Goal: Task Accomplishment & Management: Manage account settings

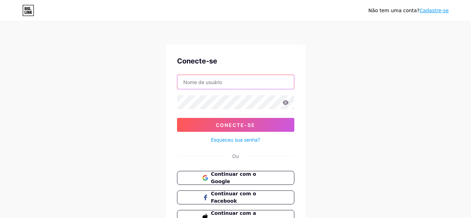
click at [232, 87] on input "text" at bounding box center [235, 82] width 117 height 14
type input "[PERSON_NAME][EMAIL_ADDRESS][DOMAIN_NAME]"
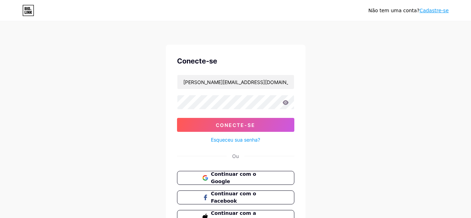
click at [287, 103] on icon at bounding box center [285, 102] width 6 height 5
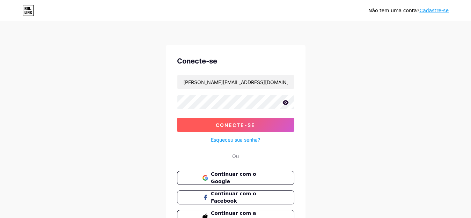
click at [254, 126] on font "Conecte-se" at bounding box center [235, 125] width 39 height 6
click at [235, 124] on font "Conecte-se" at bounding box center [235, 125] width 39 height 6
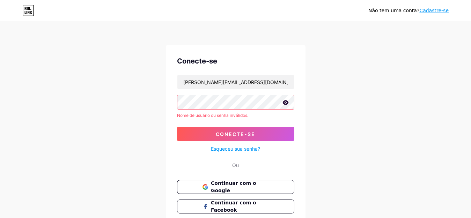
click at [252, 148] on font "Esqueceu sua senha?" at bounding box center [235, 149] width 49 height 6
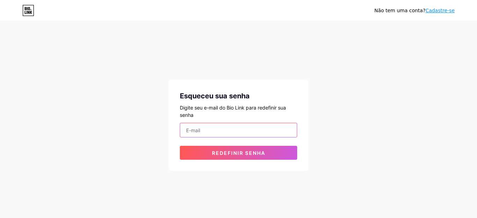
click at [289, 131] on input "email" at bounding box center [238, 130] width 117 height 14
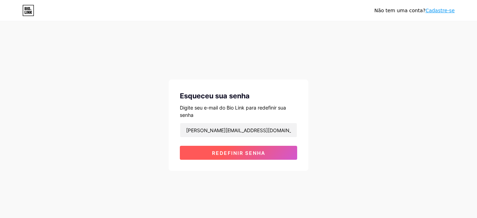
click at [260, 153] on font "Redefinir senha" at bounding box center [238, 153] width 53 height 6
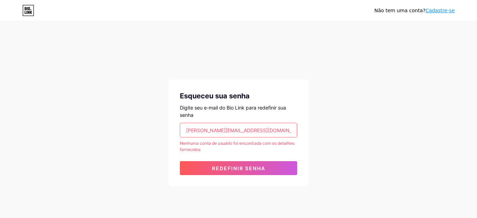
click at [184, 133] on input "[PERSON_NAME][EMAIL_ADDRESS][DOMAIN_NAME]" at bounding box center [238, 130] width 117 height 14
click at [237, 126] on input "[PERSON_NAME][EMAIL_ADDRESS][DOMAIN_NAME]" at bounding box center [238, 130] width 117 height 14
click at [233, 116] on div "Digite seu e-mail do Bio Link para redefinir sua senha" at bounding box center [238, 111] width 117 height 15
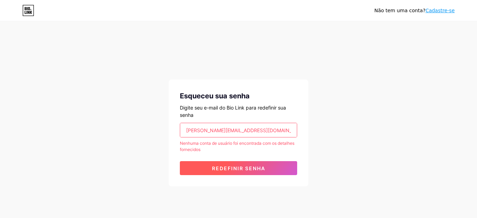
click at [226, 165] on button "Redefinir senha" at bounding box center [238, 168] width 117 height 14
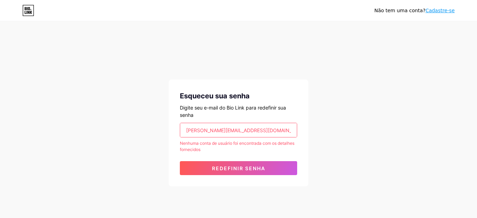
drag, startPoint x: 271, startPoint y: 126, endPoint x: 181, endPoint y: 125, distance: 90.1
click at [181, 125] on input "[PERSON_NAME][EMAIL_ADDRESS][DOMAIN_NAME]" at bounding box center [238, 130] width 117 height 14
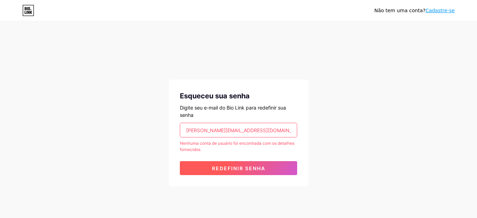
click at [270, 128] on input "[PERSON_NAME][EMAIL_ADDRESS][DOMAIN_NAME]" at bounding box center [238, 130] width 117 height 14
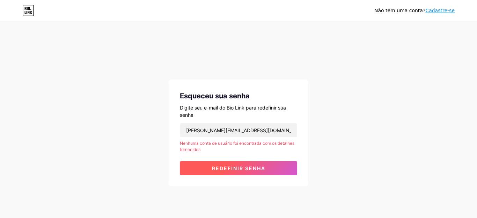
click at [250, 169] on font "Redefinir senha" at bounding box center [238, 168] width 53 height 6
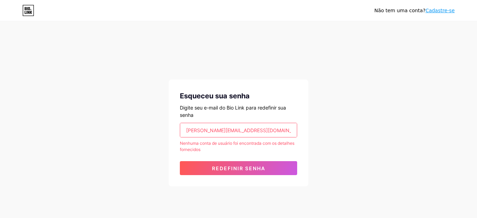
click at [272, 121] on div "Esqueceu sua senha Digite seu e-mail do Bio Link para redefinir sua senha [PERS…" at bounding box center [239, 133] width 140 height 107
click at [273, 129] on input "[PERSON_NAME][EMAIL_ADDRESS][DOMAIN_NAME]" at bounding box center [238, 130] width 117 height 14
type input "a"
click at [234, 130] on input "[EMAIL_ADDRESS]com" at bounding box center [238, 130] width 117 height 14
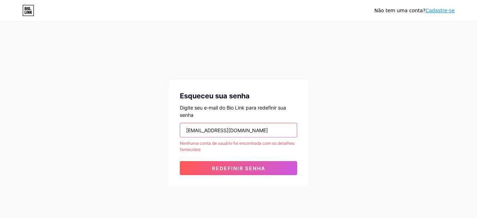
click at [195, 130] on input "[EMAIL_ADDRESS][DOMAIN_NAME]" at bounding box center [238, 130] width 117 height 14
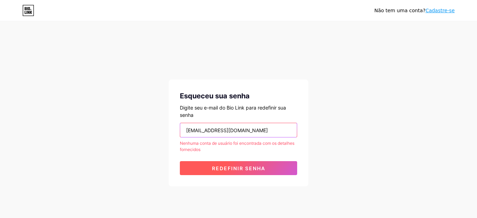
type input "[EMAIL_ADDRESS][DOMAIN_NAME]"
click at [245, 166] on font "Redefinir senha" at bounding box center [238, 168] width 53 height 6
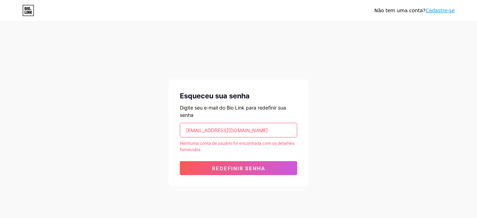
drag, startPoint x: 261, startPoint y: 130, endPoint x: 181, endPoint y: 137, distance: 80.6
click at [181, 137] on div "[EMAIL_ADDRESS][DOMAIN_NAME]" at bounding box center [238, 130] width 117 height 15
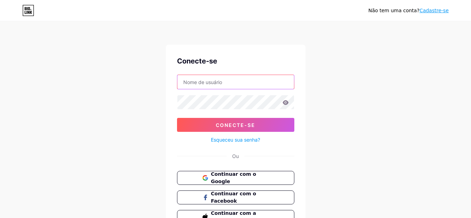
click at [210, 84] on input "text" at bounding box center [235, 82] width 117 height 14
type input "[PERSON_NAME][EMAIL_ADDRESS][DOMAIN_NAME]"
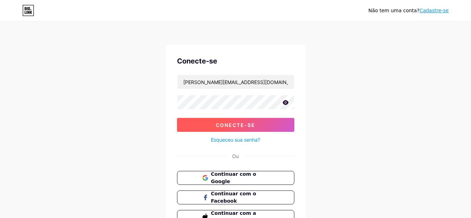
click at [231, 124] on font "Conecte-se" at bounding box center [235, 125] width 39 height 6
